Goal: Share content: Share content

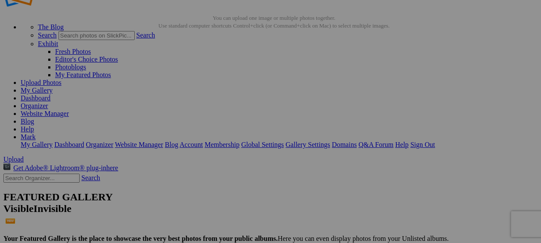
scroll to position [43, 0]
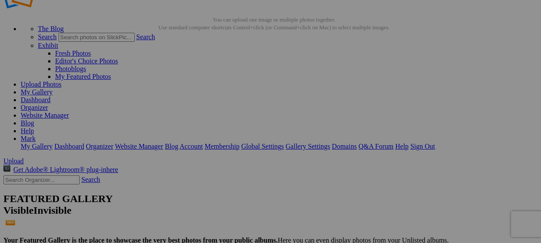
scroll to position [43, 0]
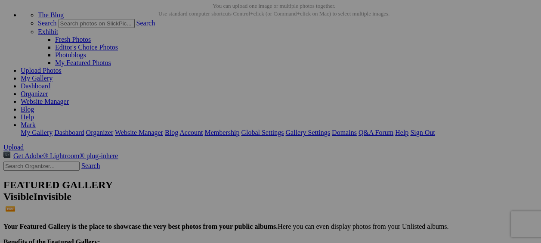
type textarea "<!-- SlickPic.com image hosting. HTML Bulk Share code Starts Here --> <div styl…"
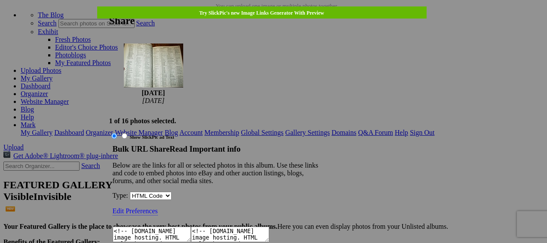
click at [191, 226] on textarea "<!-- SlickPic.com image hosting. HTML Bulk Share code Starts Here --> <div styl…" at bounding box center [152, 233] width 78 height 15
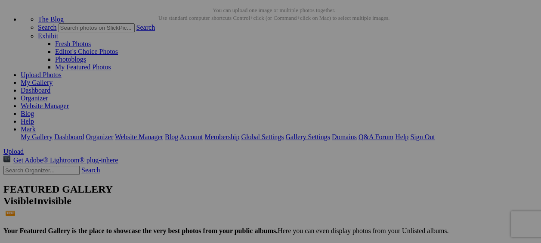
scroll to position [86, 0]
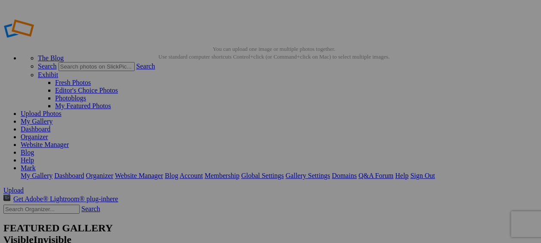
type textarea "<!-- [DOMAIN_NAME] image hosting. HTML Bulk Share code Starts Here --> <div sty…"
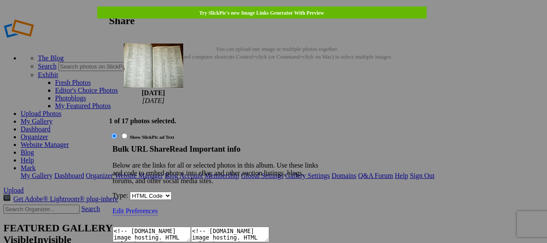
click at [191, 226] on textarea "<!-- [DOMAIN_NAME] image hosting. HTML Bulk Share code Starts Here --> <div sty…" at bounding box center [152, 233] width 78 height 15
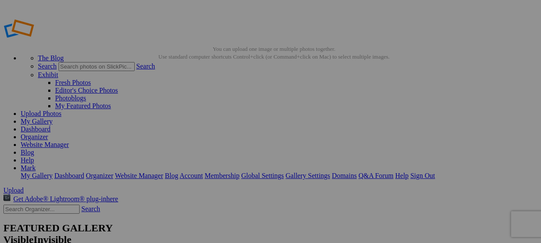
click at [435, 172] on link "Sign Out" at bounding box center [422, 175] width 25 height 7
